Goal: Task Accomplishment & Management: Use online tool/utility

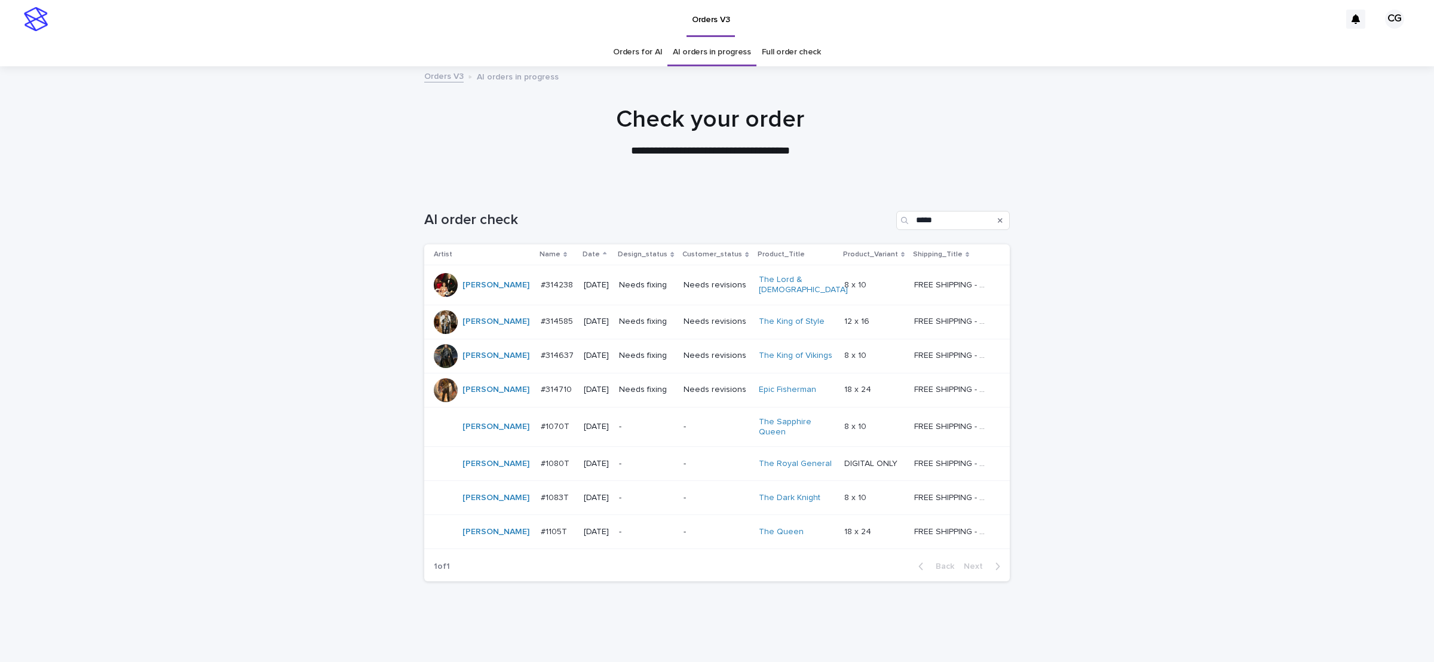
click at [844, 177] on div at bounding box center [710, 127] width 1421 height 120
click at [642, 284] on p "Needs fixing" at bounding box center [646, 285] width 55 height 10
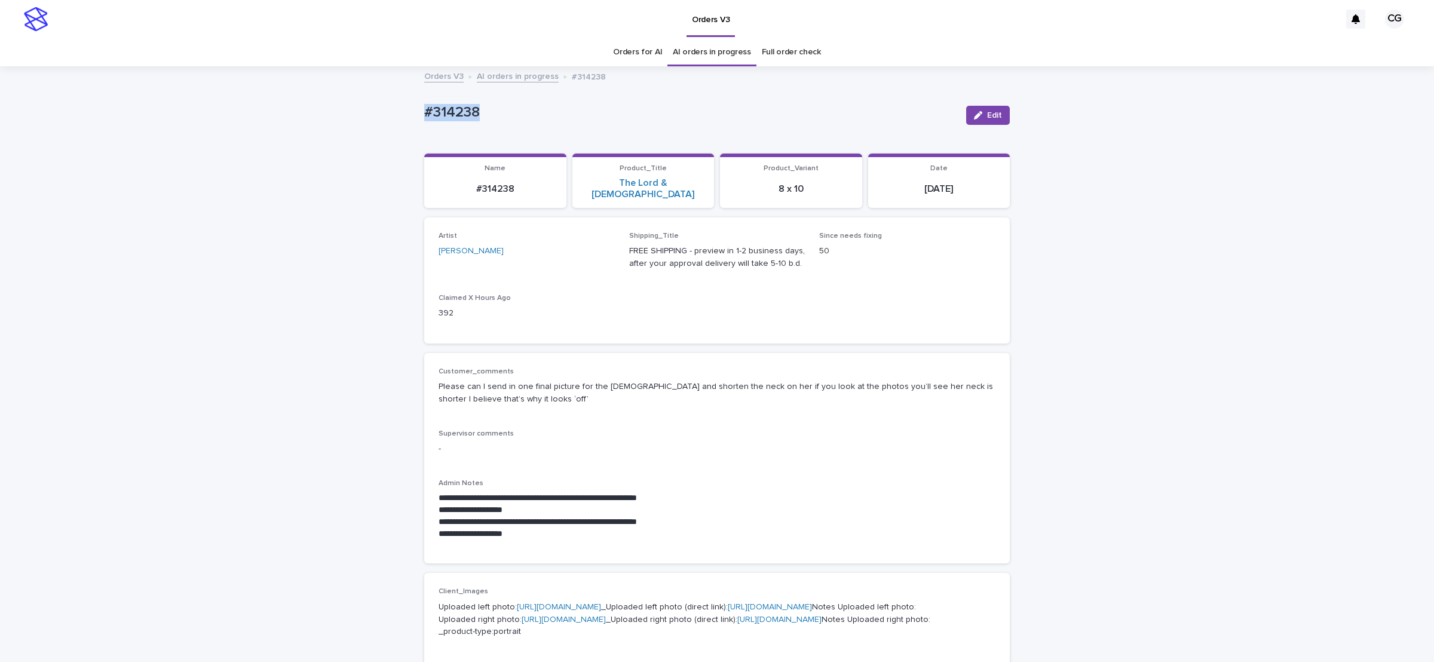
drag, startPoint x: 436, startPoint y: 118, endPoint x: 497, endPoint y: 114, distance: 61.1
click at [497, 114] on div "**********" at bounding box center [717, 663] width 1434 height 1190
copy p "#314238"
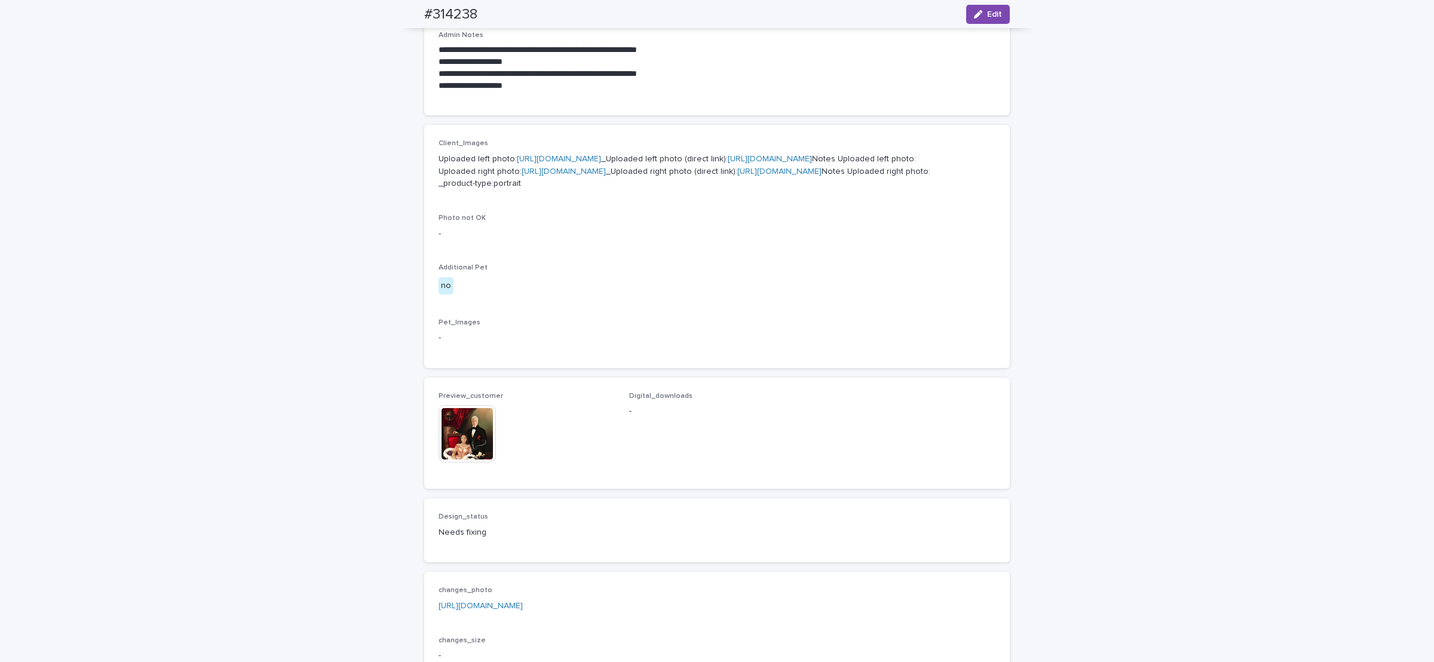
scroll to position [755, 0]
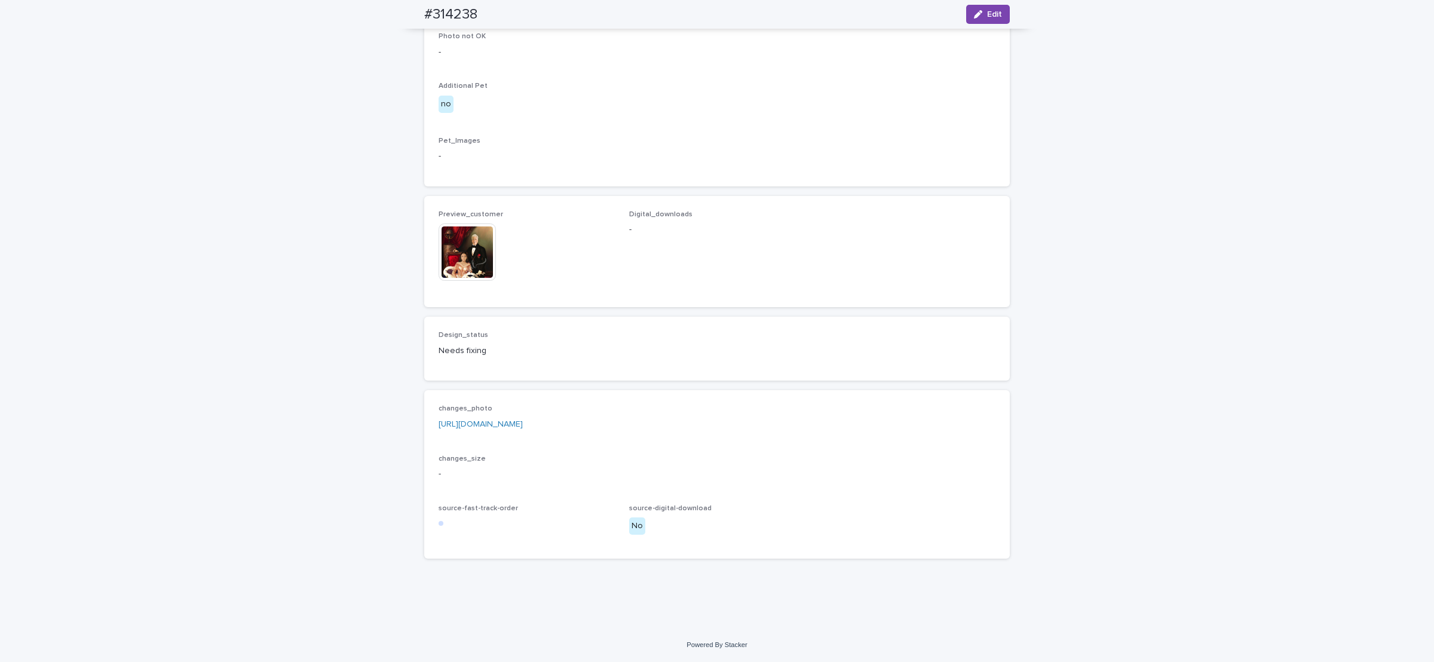
click at [488, 424] on link "[URL][DOMAIN_NAME]" at bounding box center [481, 424] width 84 height 8
drag, startPoint x: 404, startPoint y: 10, endPoint x: 468, endPoint y: 11, distance: 63.9
click at [468, 13] on div "#314238 Edit" at bounding box center [717, 14] width 643 height 29
copy h2 "#314238"
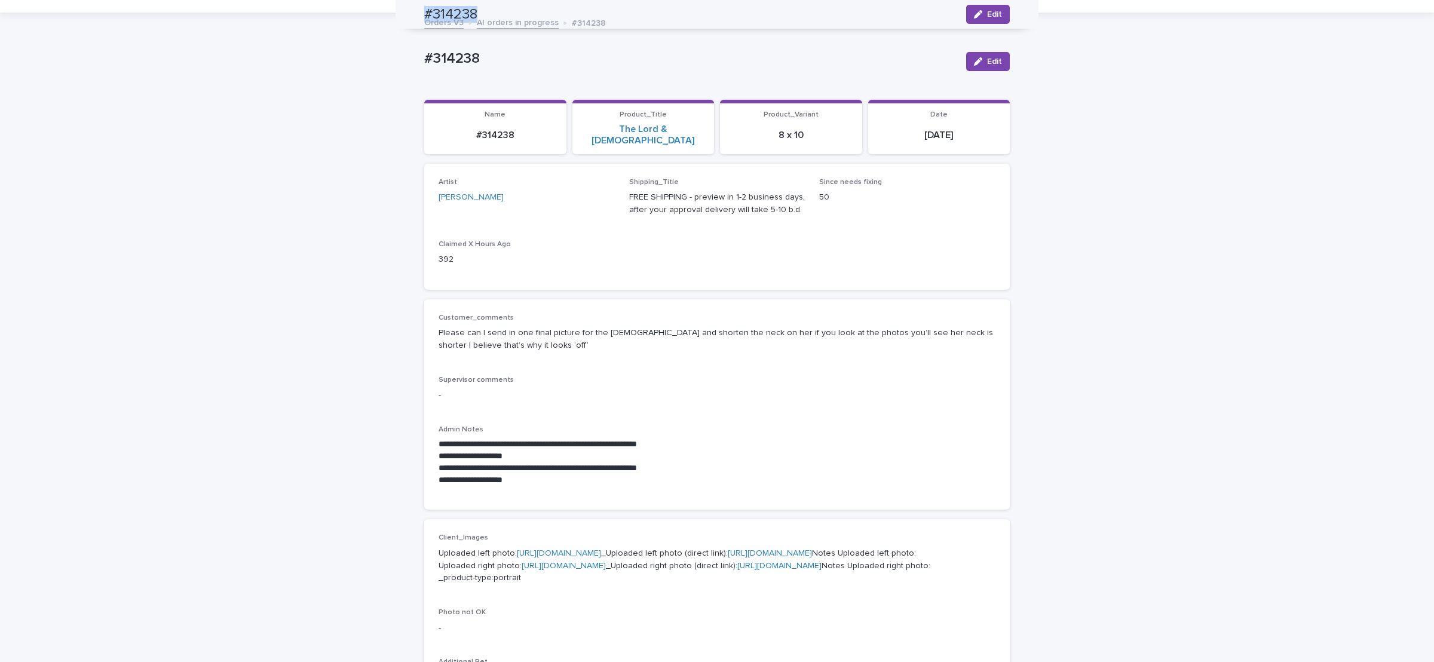
scroll to position [38, 0]
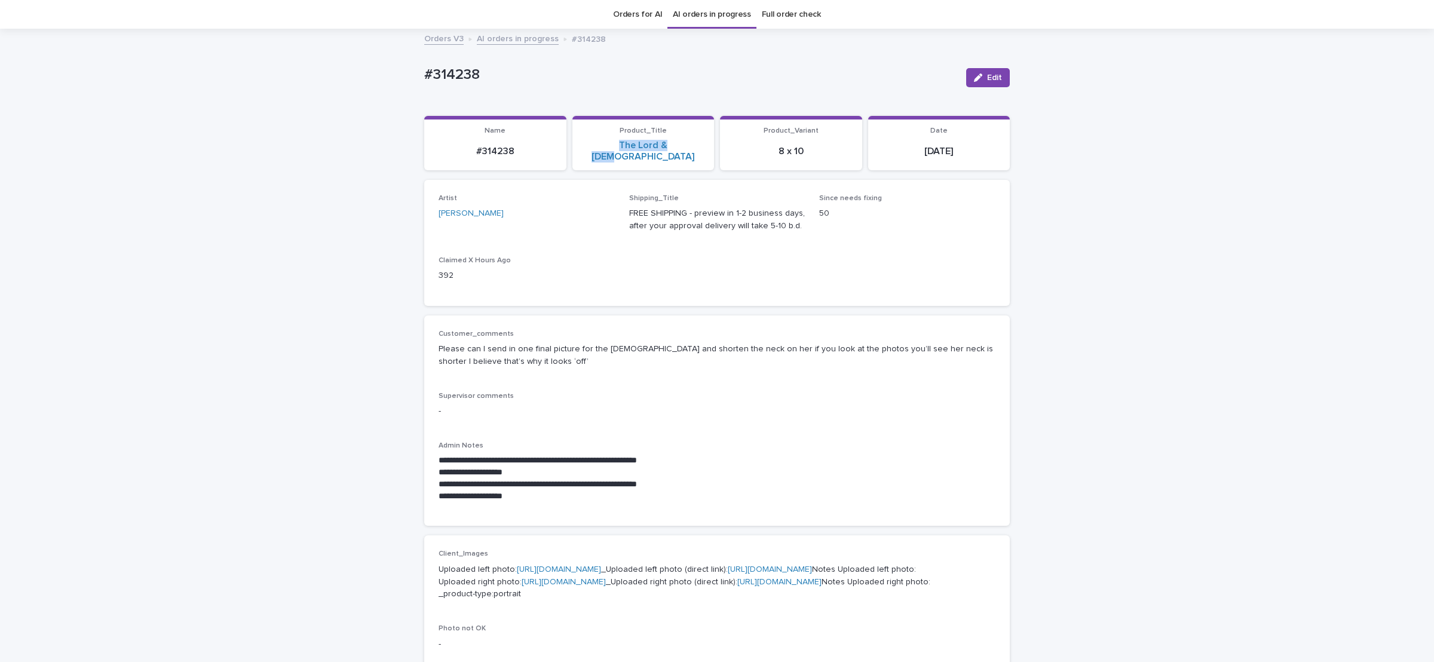
drag, startPoint x: 587, startPoint y: 145, endPoint x: 683, endPoint y: 142, distance: 96.3
click at [684, 149] on div "The Lord & [DEMOGRAPHIC_DATA]" at bounding box center [644, 151] width 128 height 23
copy link "The Lord & [DEMOGRAPHIC_DATA]"
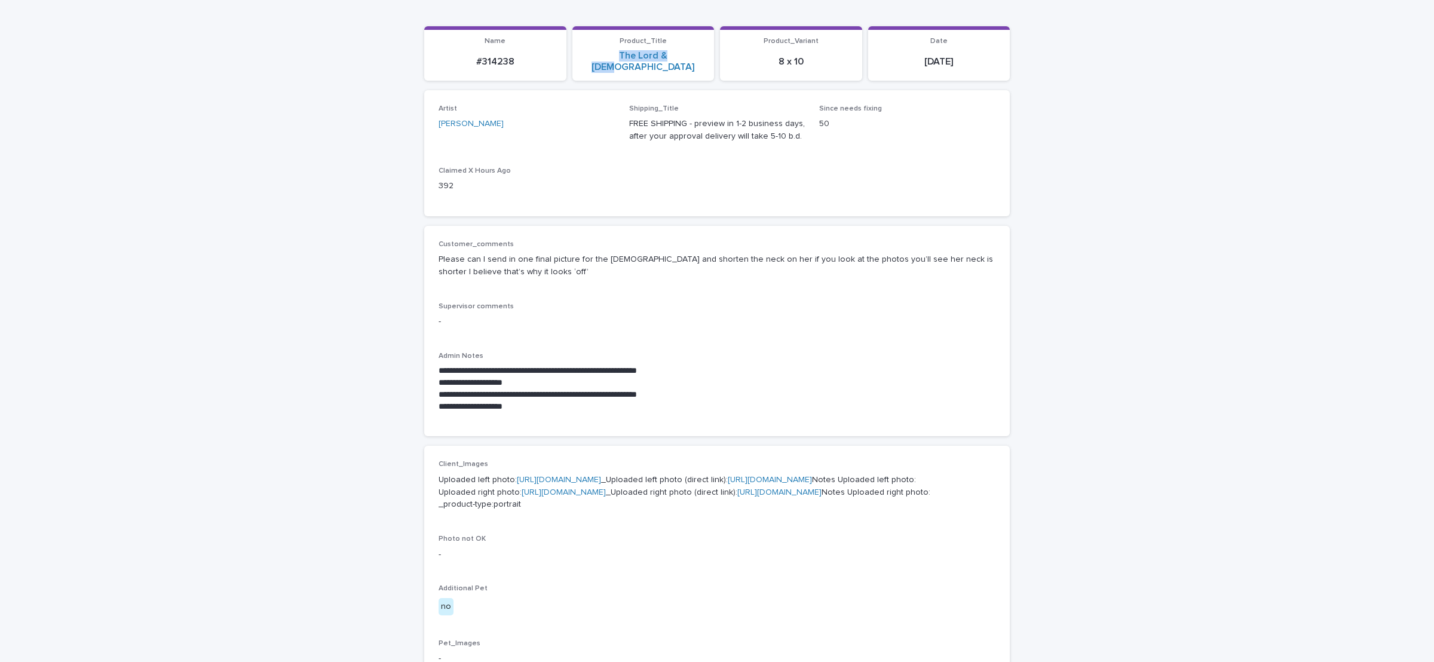
scroll to position [217, 0]
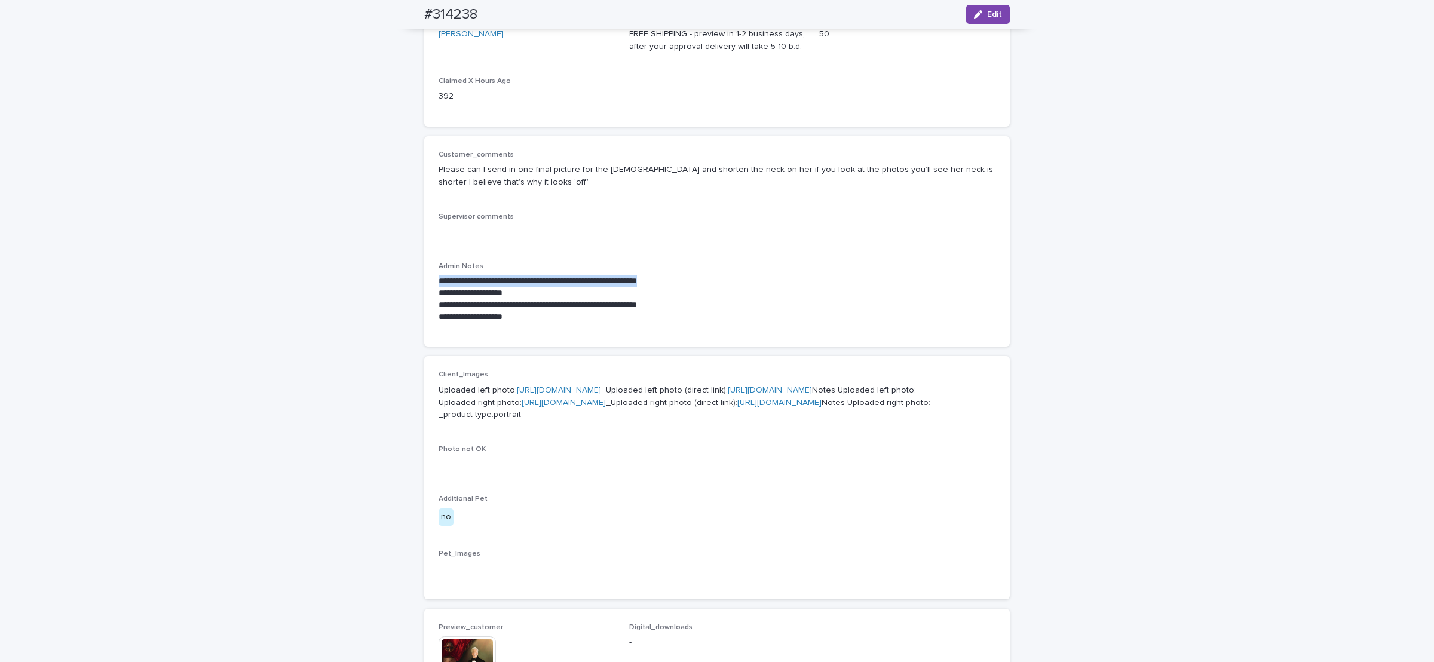
drag, startPoint x: 431, startPoint y: 269, endPoint x: 691, endPoint y: 243, distance: 261.3
click at [696, 264] on div "**********" at bounding box center [717, 241] width 586 height 211
copy p "**********"
drag, startPoint x: 418, startPoint y: 13, endPoint x: 484, endPoint y: 27, distance: 67.9
click at [499, 20] on div "#314238 Edit" at bounding box center [717, 14] width 643 height 29
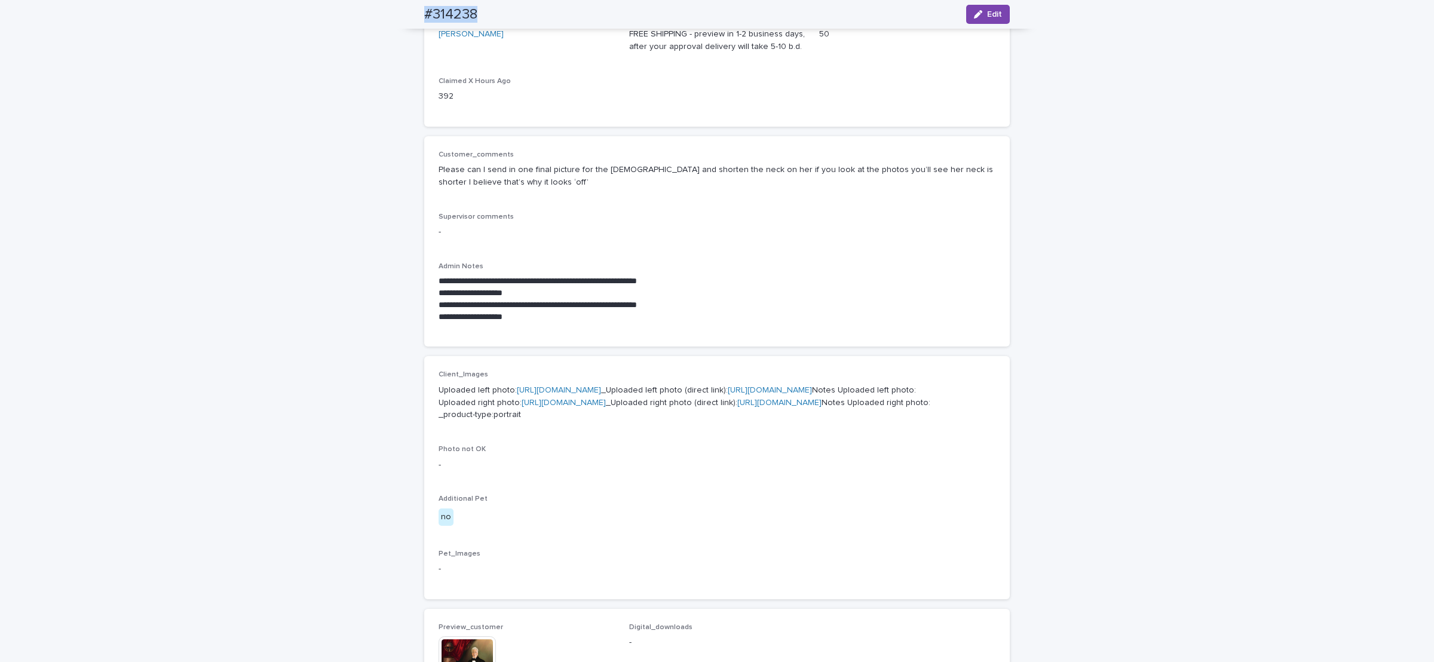
copy h2 "#314238"
